Goal: Find specific fact: Find specific fact

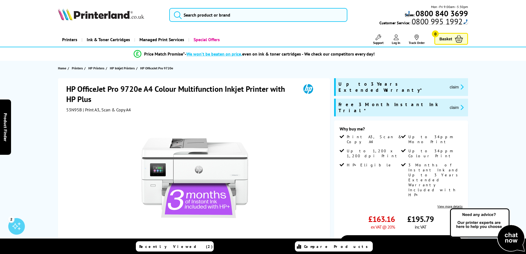
click at [66, 110] on span "53N95B" at bounding box center [73, 110] width 15 height 6
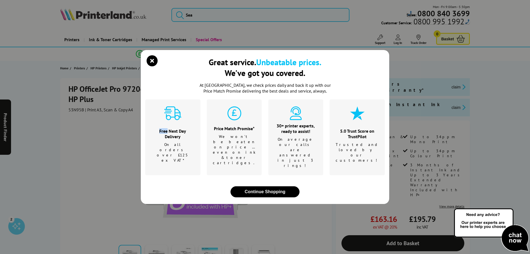
drag, startPoint x: 66, startPoint y: 110, endPoint x: 80, endPoint y: 110, distance: 13.8
click at [80, 110] on div "Great service. Unbeatable prices. We've got you covered. At [GEOGRAPHIC_DATA], …" at bounding box center [265, 127] width 530 height 254
click at [150, 66] on icon "close modal" at bounding box center [152, 60] width 11 height 11
click at [150, 71] on li "HP OfficeJet Pro 9720e" at bounding box center [160, 68] width 34 height 6
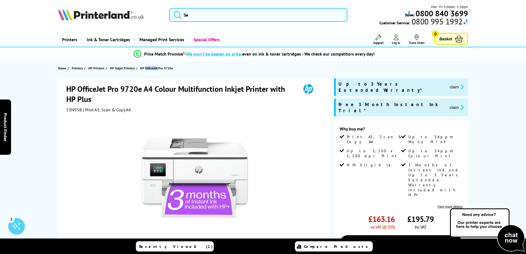
click at [67, 110] on span "53N95B" at bounding box center [73, 110] width 15 height 6
drag, startPoint x: 67, startPoint y: 110, endPoint x: 77, endPoint y: 110, distance: 10.2
click at [77, 110] on span "53N95B" at bounding box center [73, 110] width 15 height 6
copy span "53N95B"
